Goal: Communication & Community: Answer question/provide support

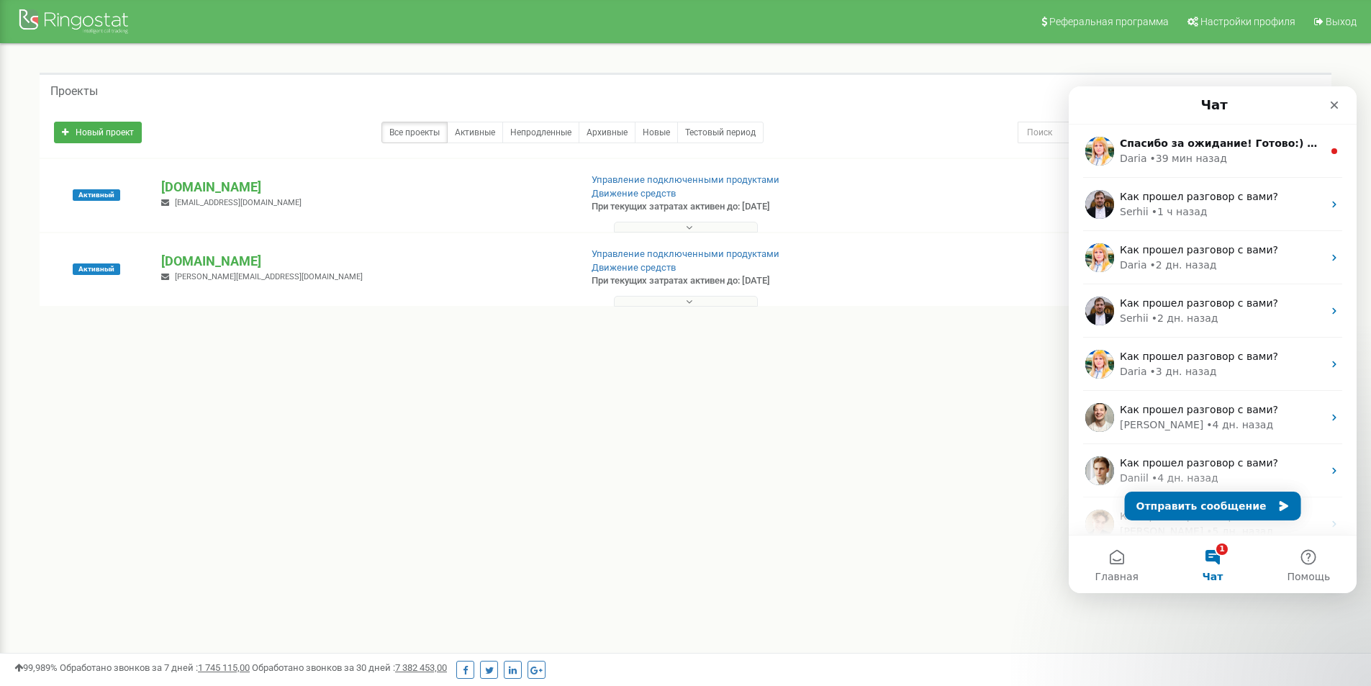
click at [1201, 130] on div "Спасибо за ожидание! Готово:) Скажите, пожалуйста, я могу еще чем-то помочь? Da…" at bounding box center [1213, 150] width 288 height 53
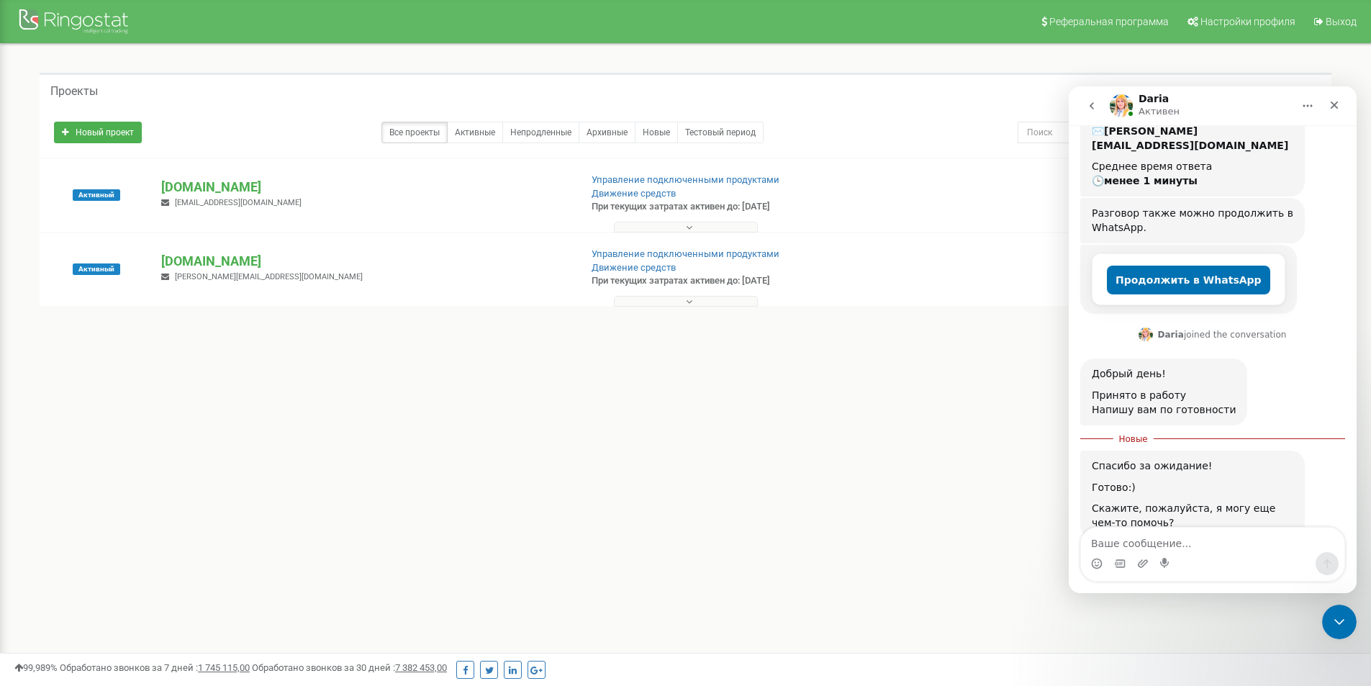
scroll to position [351, 0]
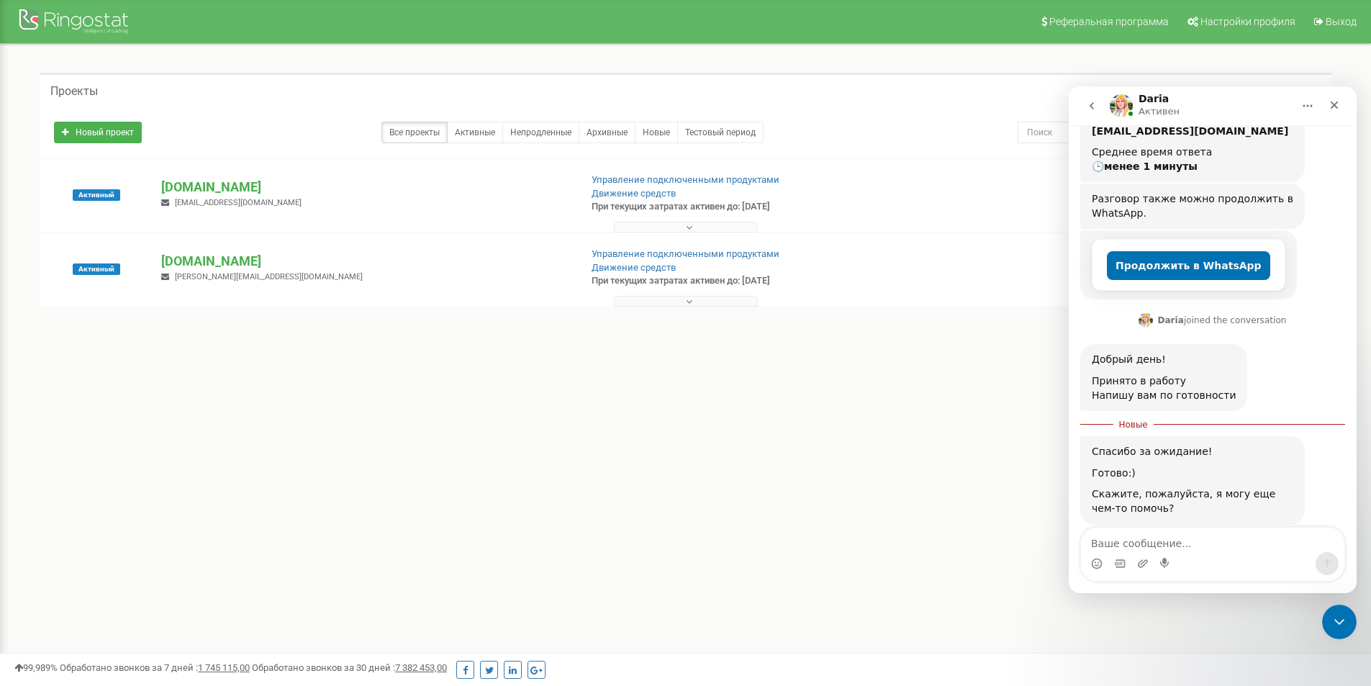
click at [1184, 535] on textarea "Ваше сообщение..." at bounding box center [1212, 539] width 263 height 24
type textarea "[DEMOGRAPHIC_DATA], нет)"
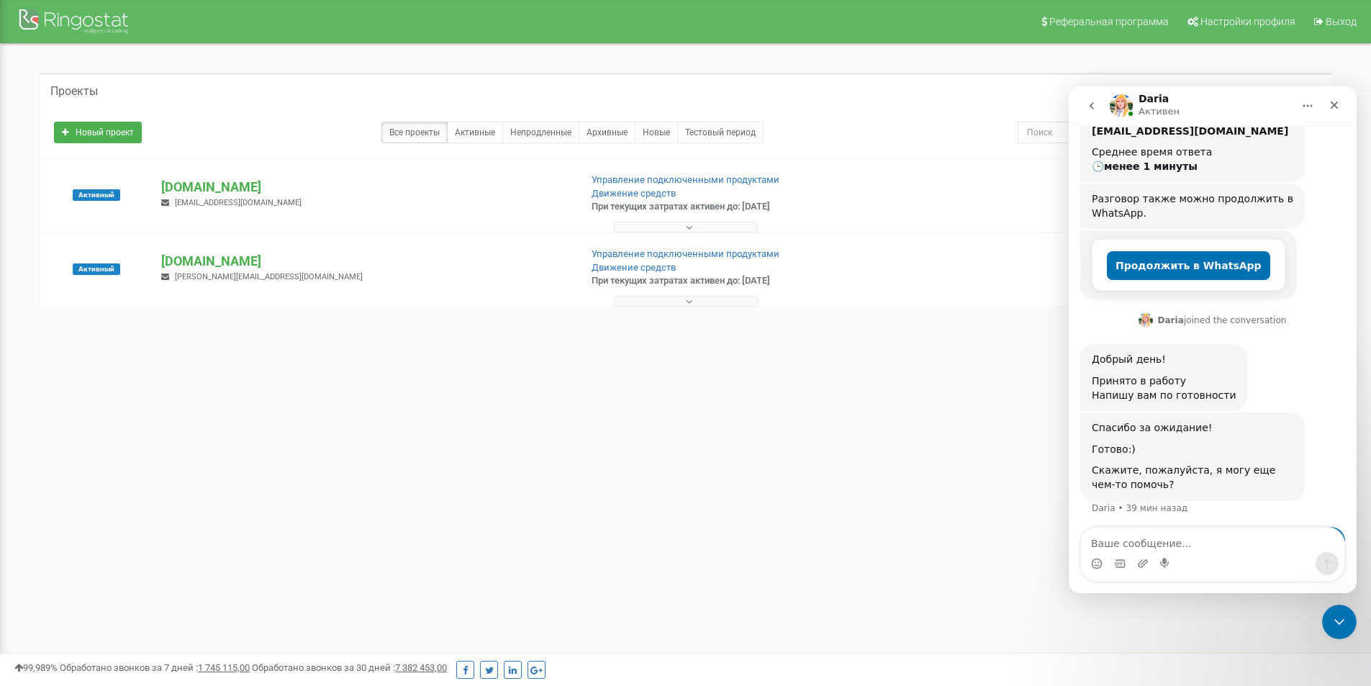
scroll to position [371, 0]
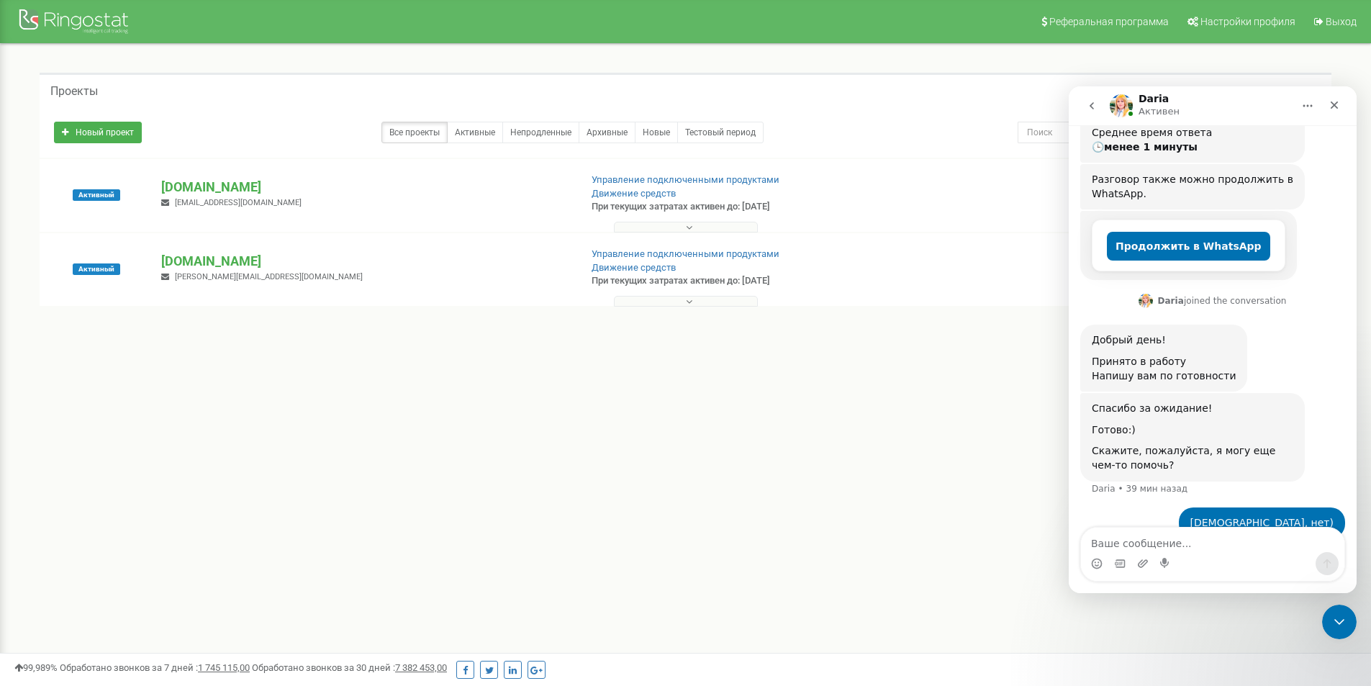
click at [1077, 107] on nav "[PERSON_NAME]" at bounding box center [1213, 105] width 288 height 39
click at [1082, 109] on button "go back" at bounding box center [1091, 105] width 27 height 27
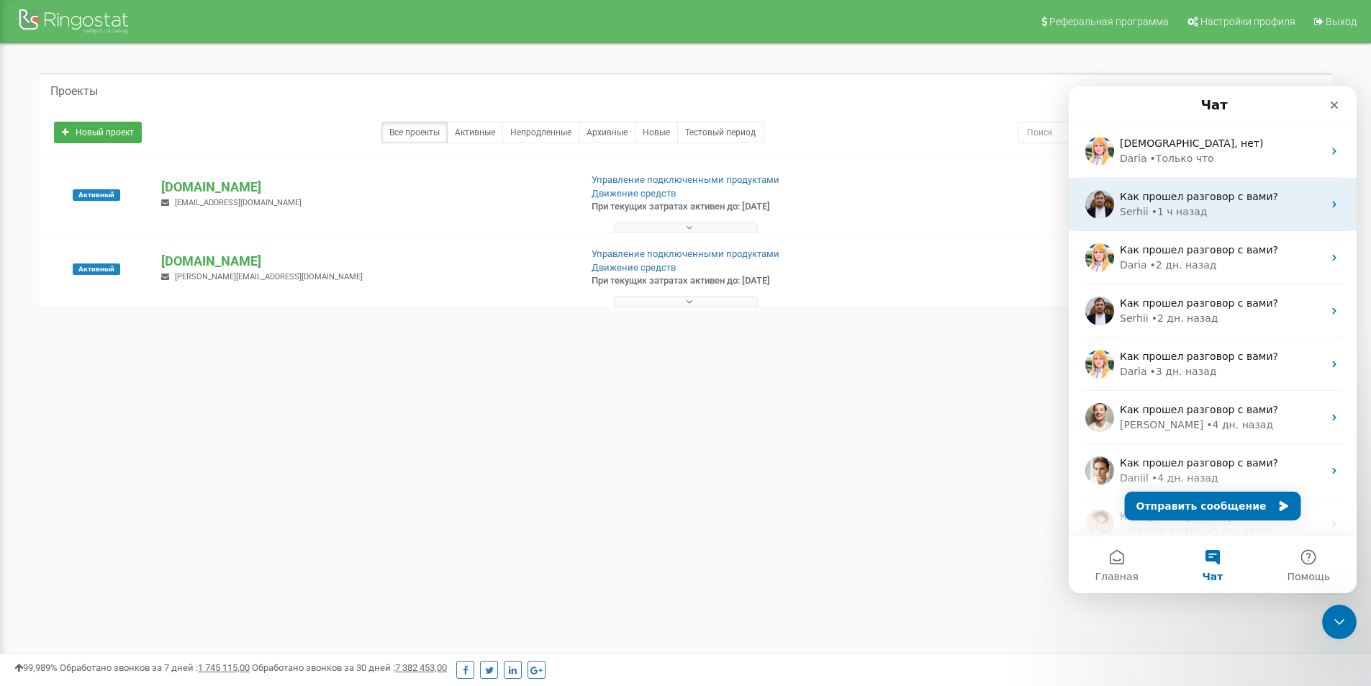
click at [1171, 211] on div "• 1 ч назад" at bounding box center [1179, 211] width 56 height 15
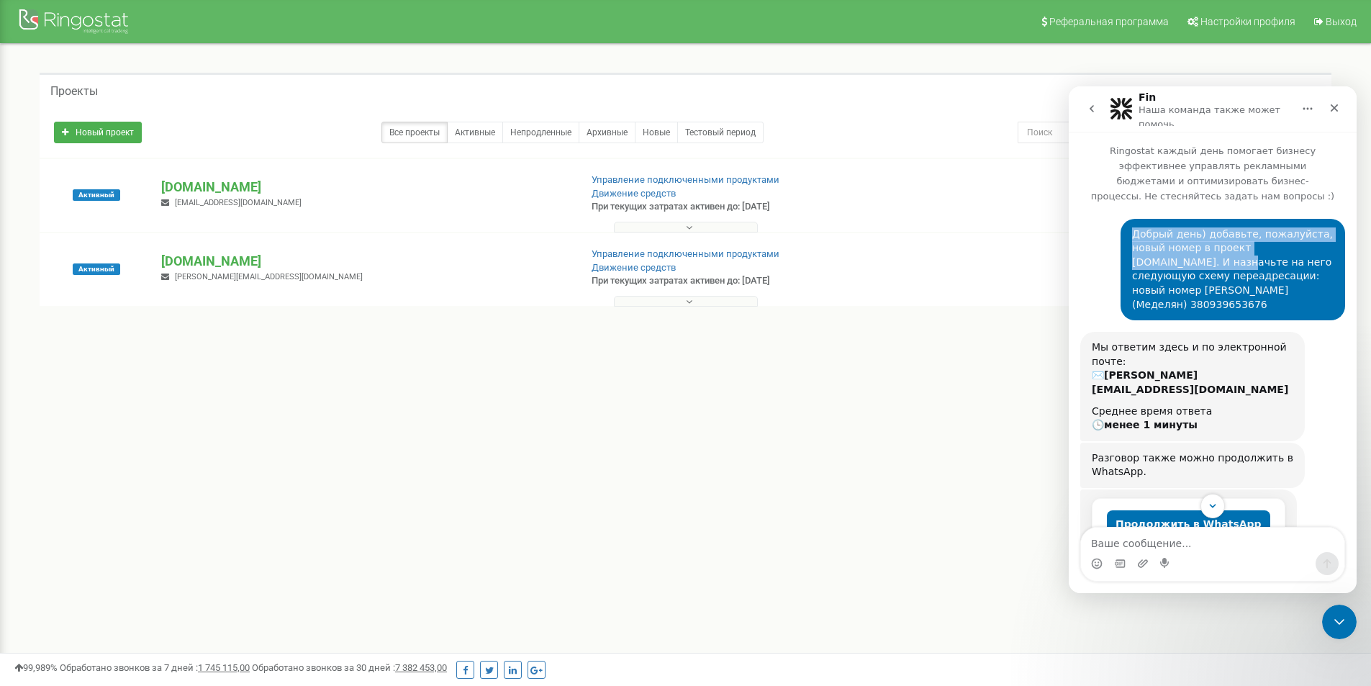
drag, startPoint x: 1123, startPoint y: 217, endPoint x: 1326, endPoint y: 234, distance: 203.6
click at [1326, 234] on div "Добрый день) добавьте, пожалуйста, новый номер в проект [DOMAIN_NAME]. И назнач…" at bounding box center [1232, 270] width 225 height 102
copy div "Добрый день) добавьте, пожалуйста, новый номер в проект [DOMAIN_NAME]."
click at [1095, 115] on button "go back" at bounding box center [1091, 108] width 27 height 27
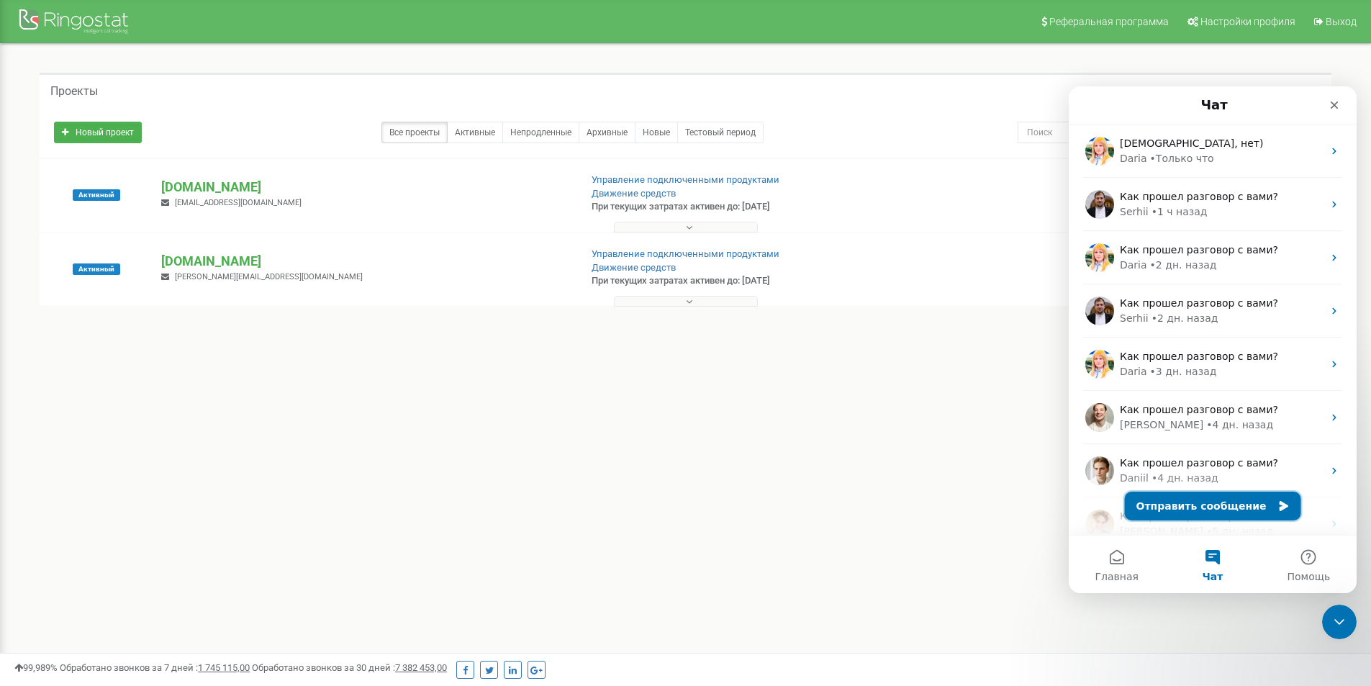
click at [1226, 512] on button "Отправить сообщение" at bounding box center [1213, 505] width 176 height 29
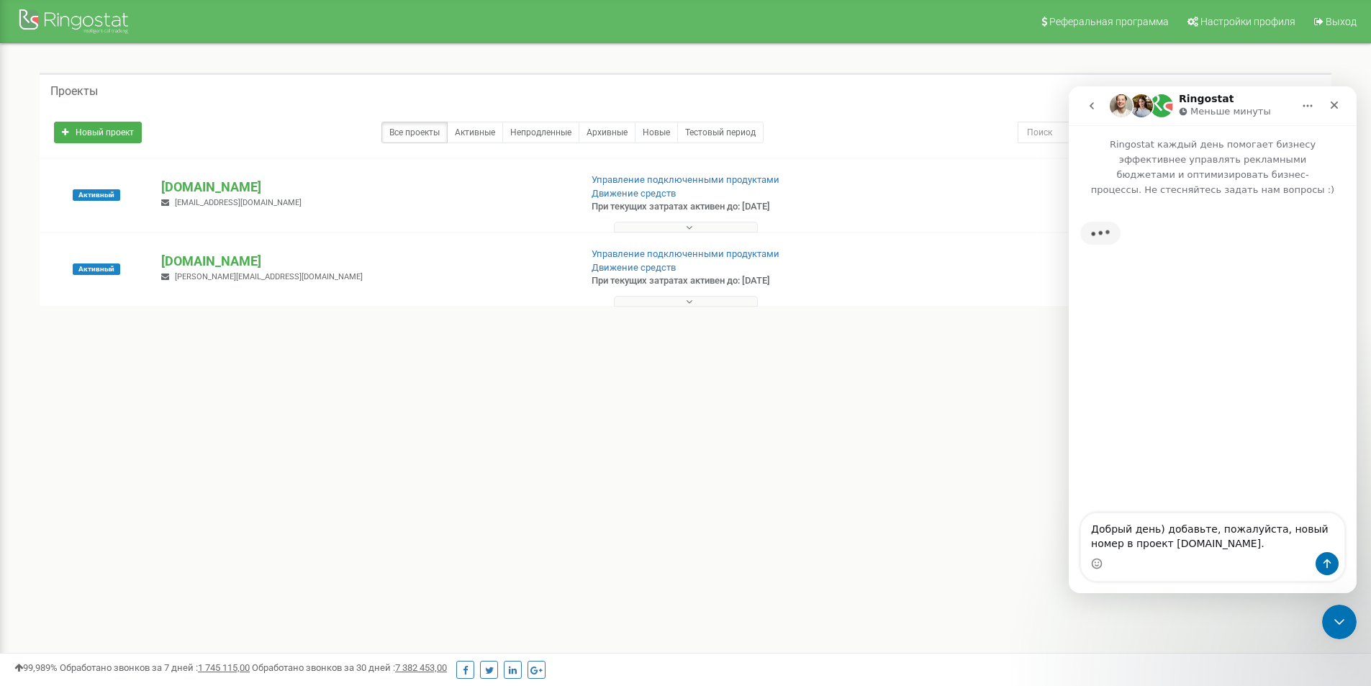
drag, startPoint x: 1288, startPoint y: 527, endPoint x: 1267, endPoint y: 527, distance: 20.9
click at [1267, 527] on textarea "Добрый день) добавьте, пожалуйста, новый номер в проект [DOMAIN_NAME]." at bounding box center [1212, 532] width 263 height 39
click at [1092, 548] on textarea "Добрый день) добавьте, пожалуйста, 5 новых номер в проект [DOMAIN_NAME]." at bounding box center [1212, 532] width 263 height 39
click at [1278, 544] on textarea "Добрый день) добавьте, пожалуйста, 5 новых номеров в проект [DOMAIN_NAME]." at bounding box center [1212, 532] width 263 height 39
type textarea "Добрый день) добавьте, пожалуйста, 5 новых номеров в проект [DOMAIN_NAME]. Я по…"
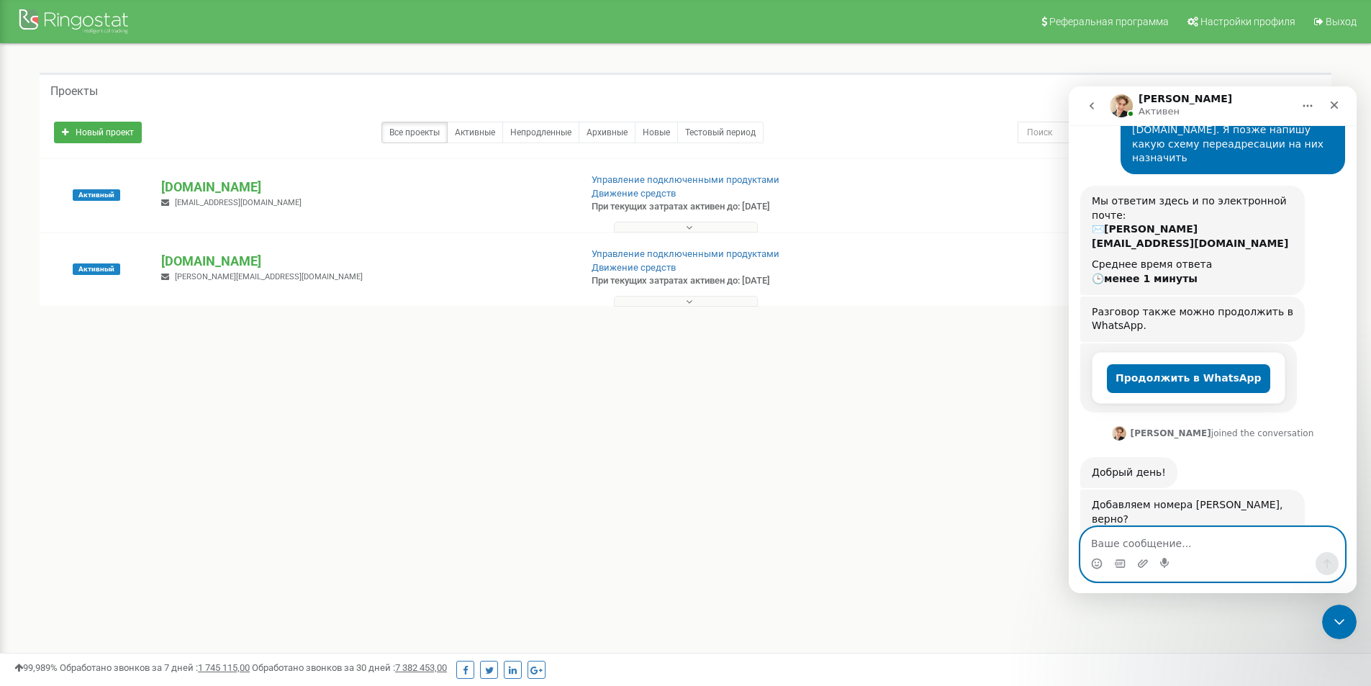
scroll to position [151, 0]
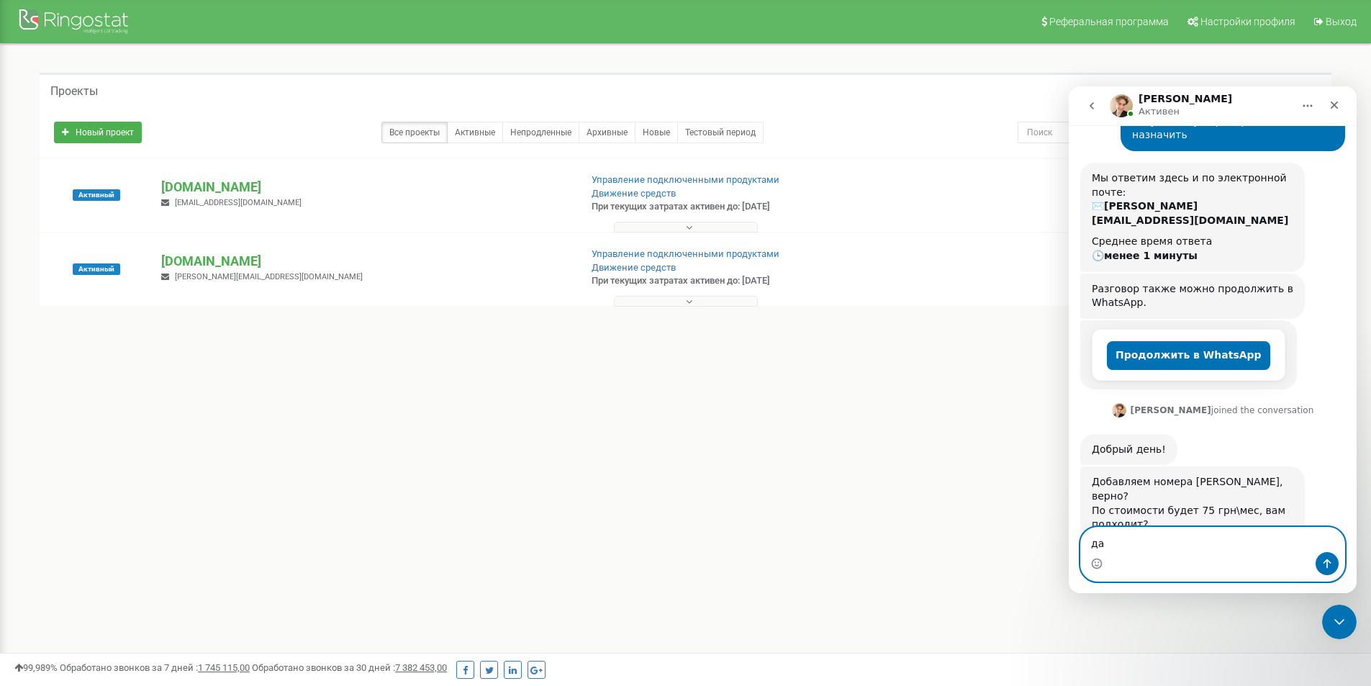
type textarea "да)"
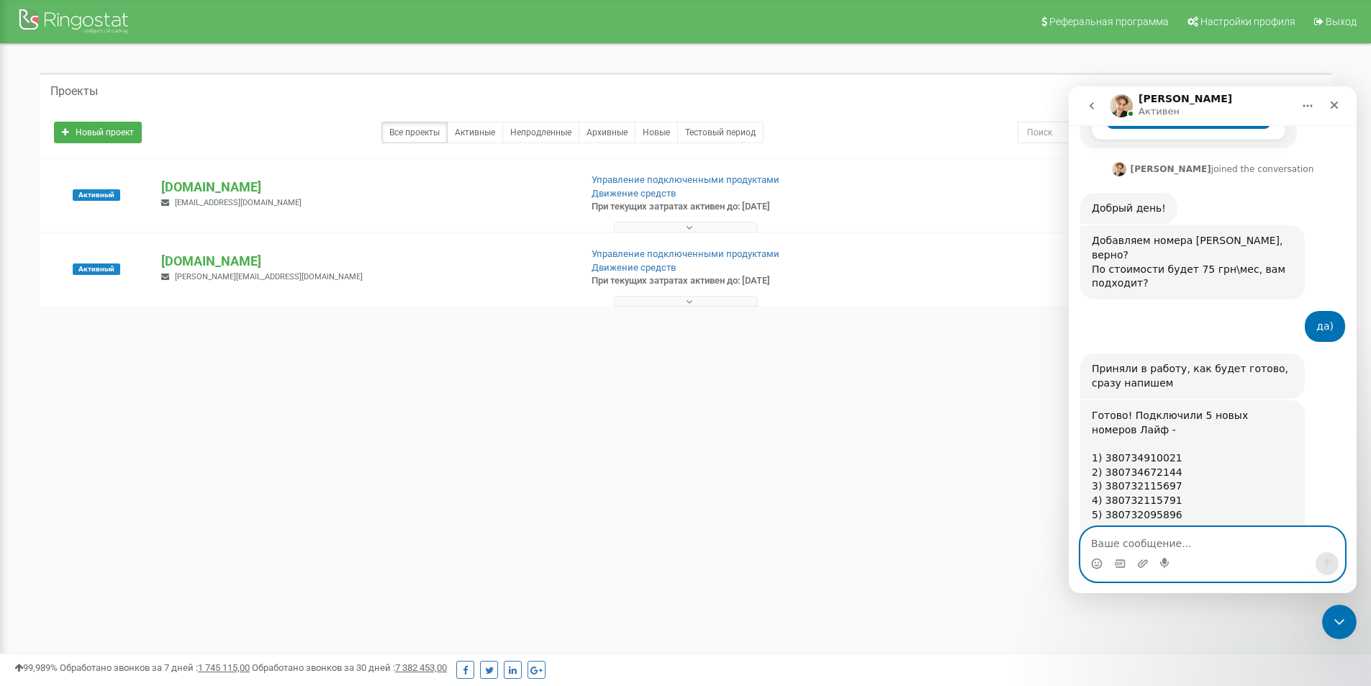
scroll to position [410, 0]
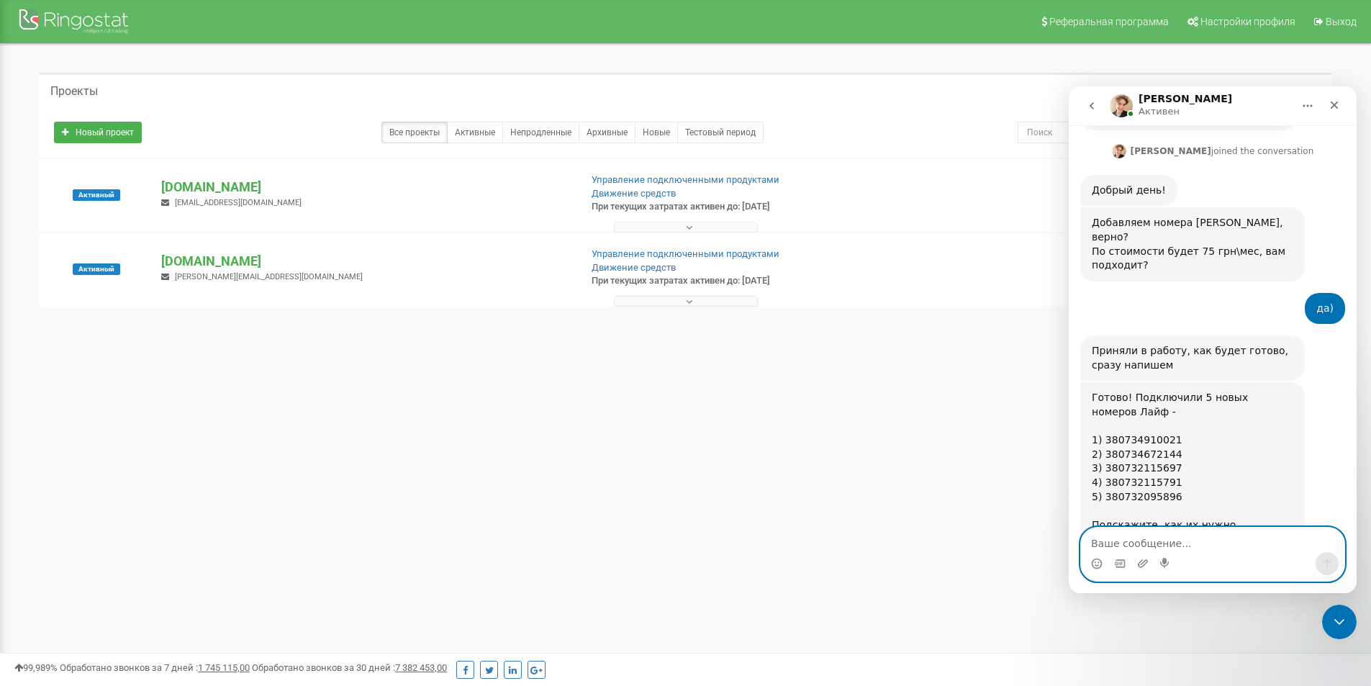
click at [1166, 538] on textarea "Ваше сообщение..." at bounding box center [1212, 539] width 263 height 24
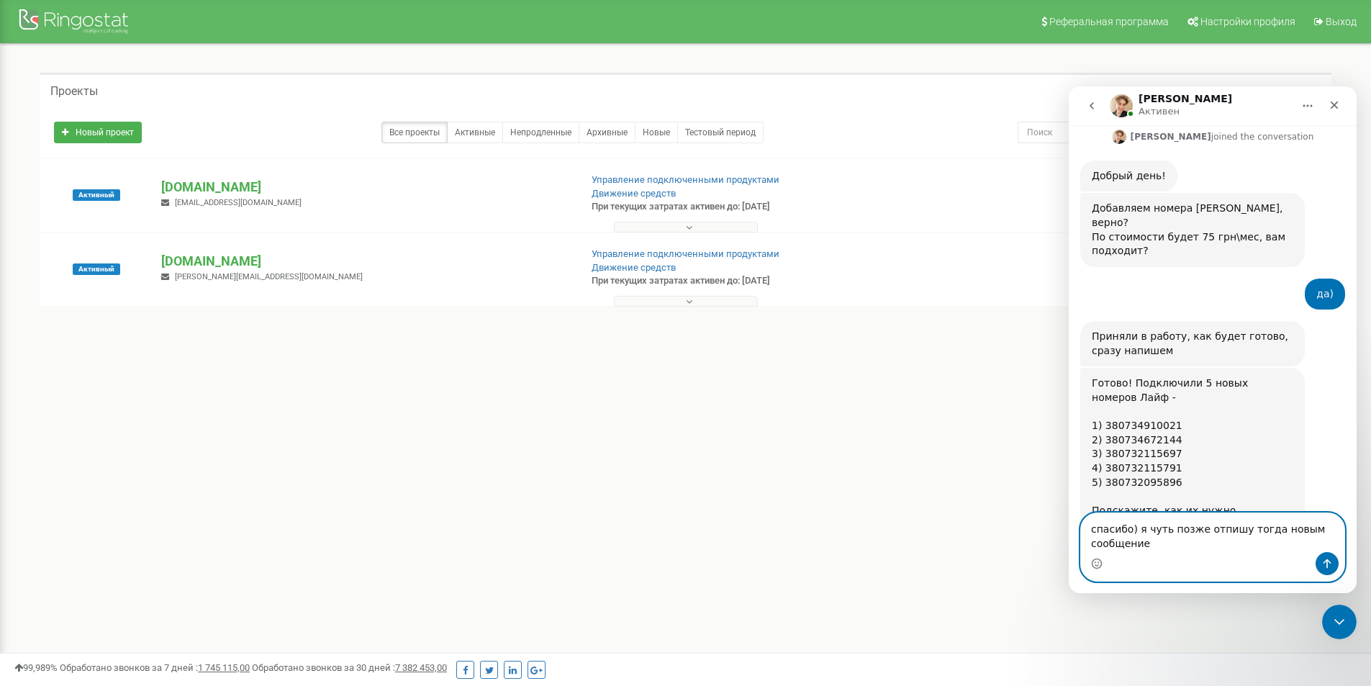
type textarea "спасибо) я чуть позже отпишу тогда новым сообщением"
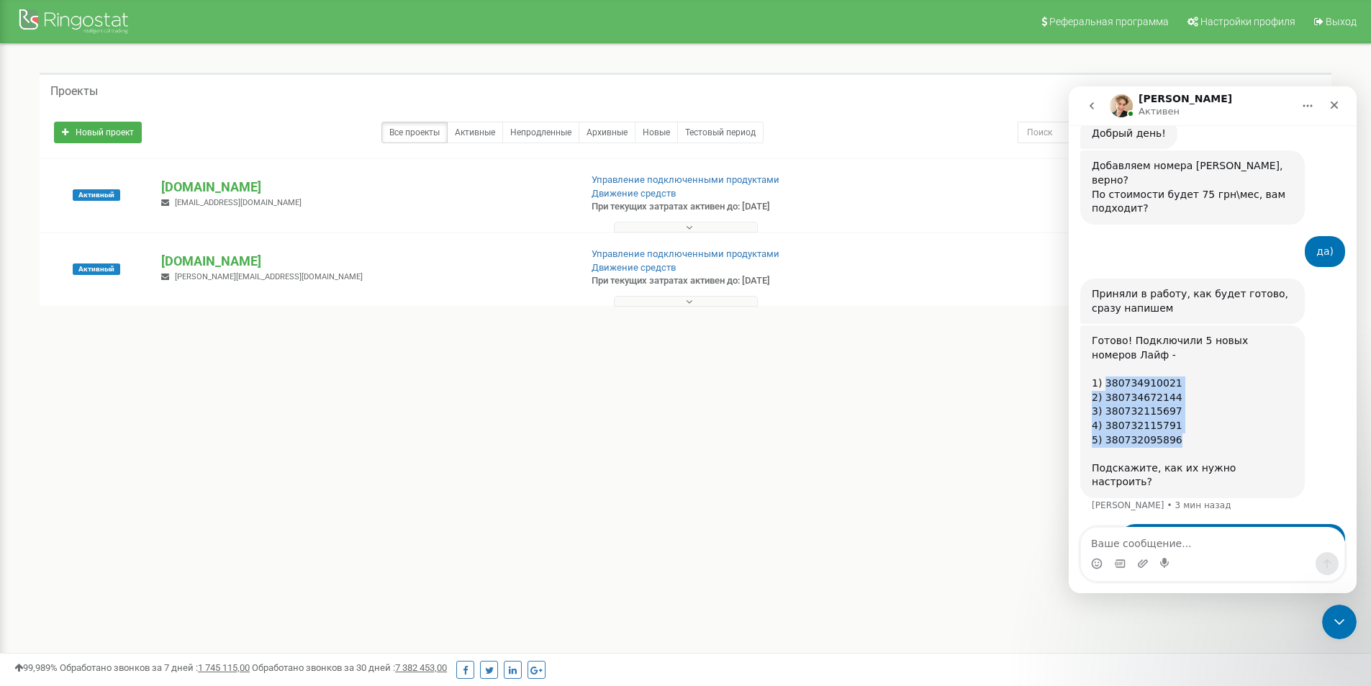
drag, startPoint x: 1102, startPoint y: 341, endPoint x: 1170, endPoint y: 401, distance: 90.8
click at [1170, 401] on div "Готово! Подключили 5 новых номеров Лайф - 1) 380734910021 2) 380734672144 3) 38…" at bounding box center [1192, 411] width 201 height 155
copy div "380734910021 2) 380734672144 3) 380732115697 4) 380732115791 5) 380732095896"
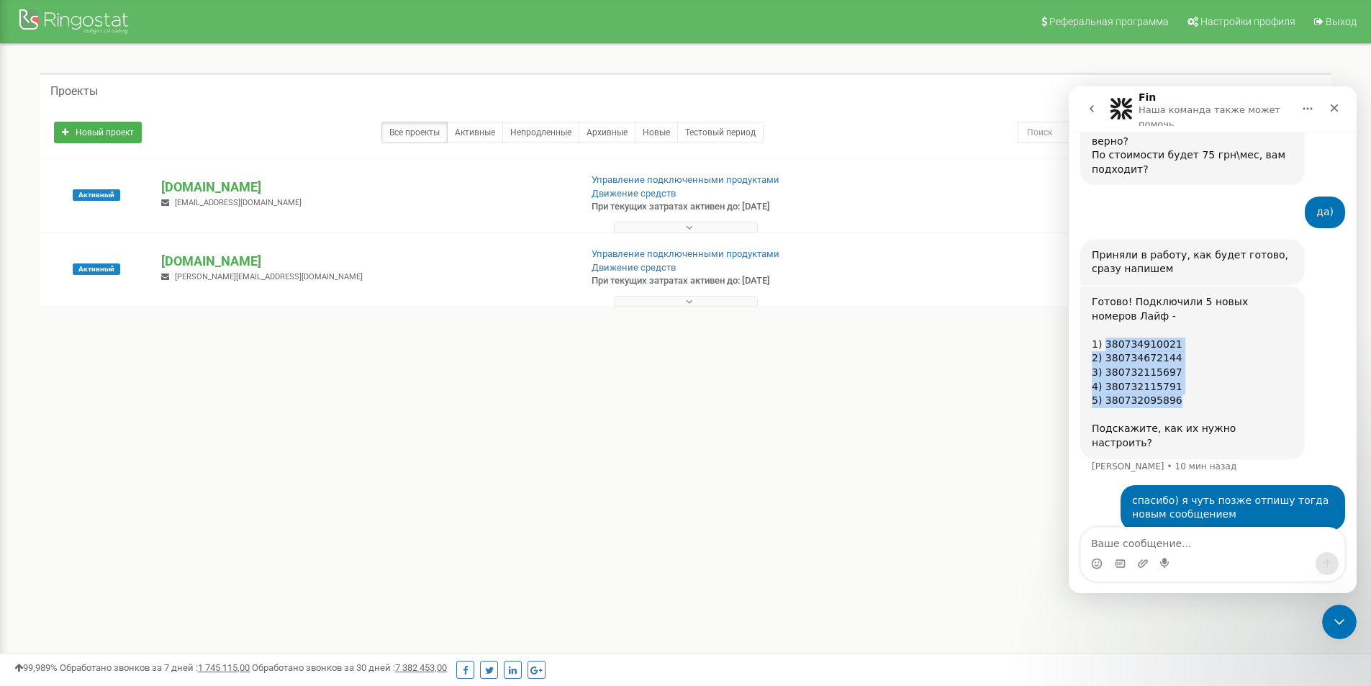
scroll to position [831, 0]
